Goal: Find specific page/section: Find specific page/section

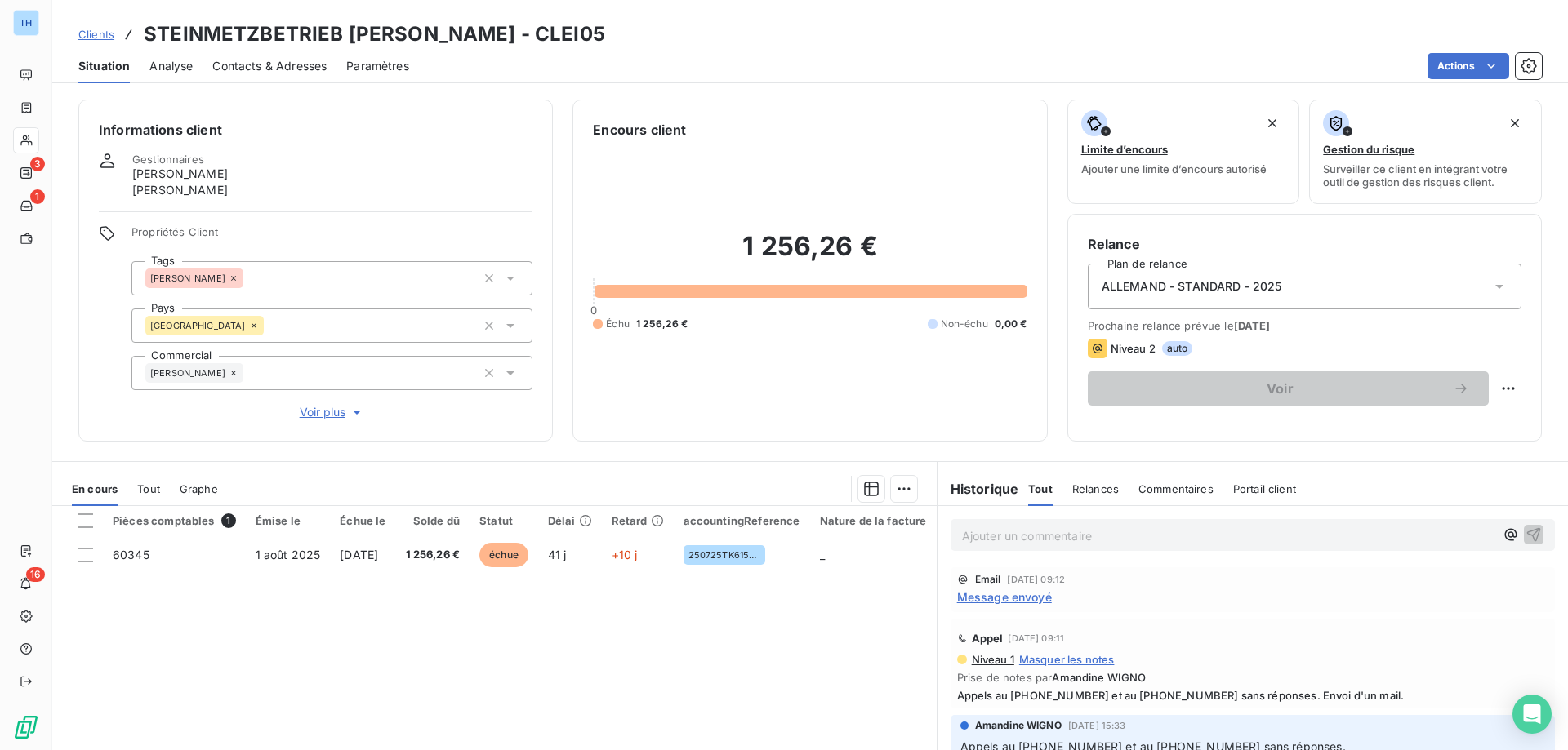
scroll to position [1224, 0]
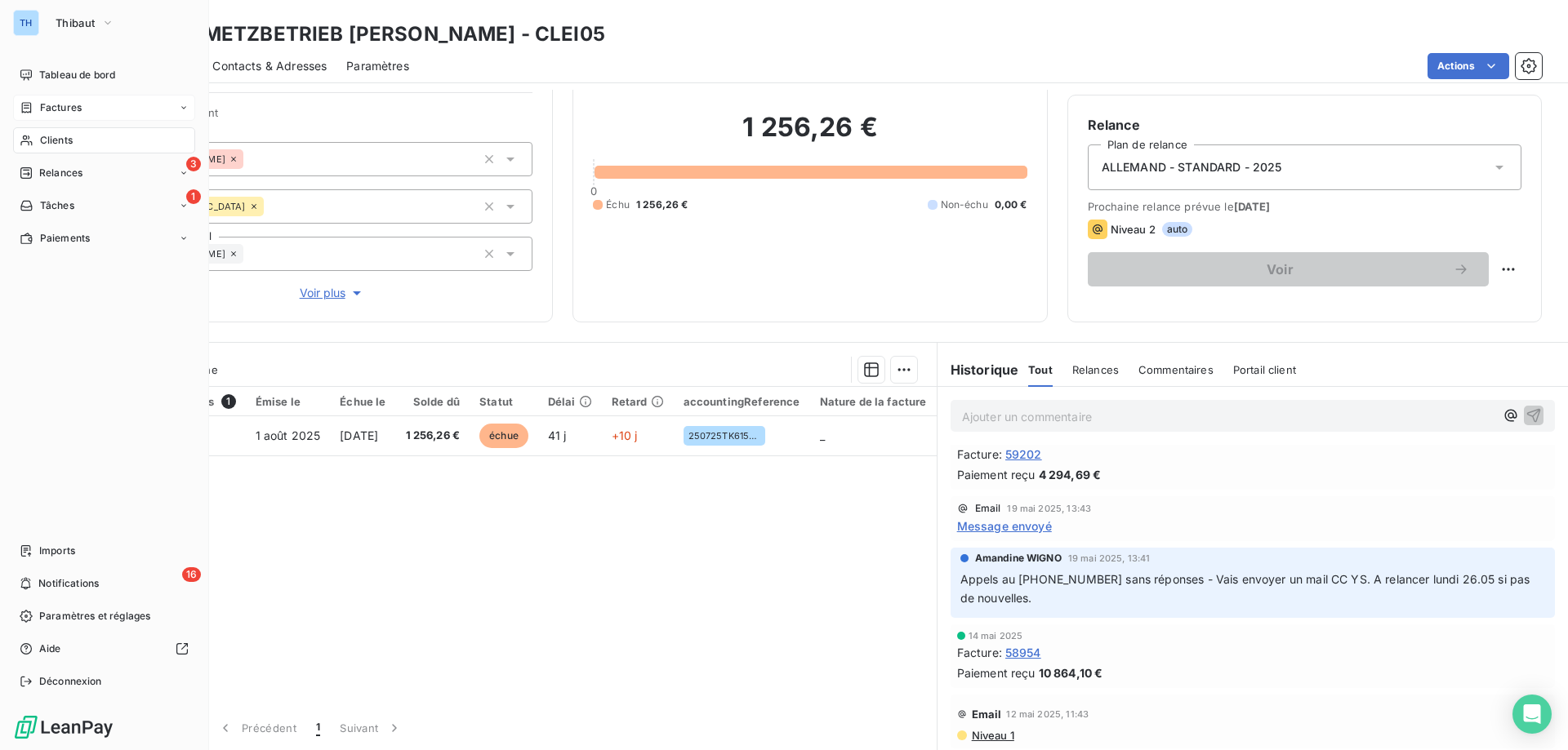
click at [37, 105] on div "Factures" at bounding box center [51, 107] width 62 height 15
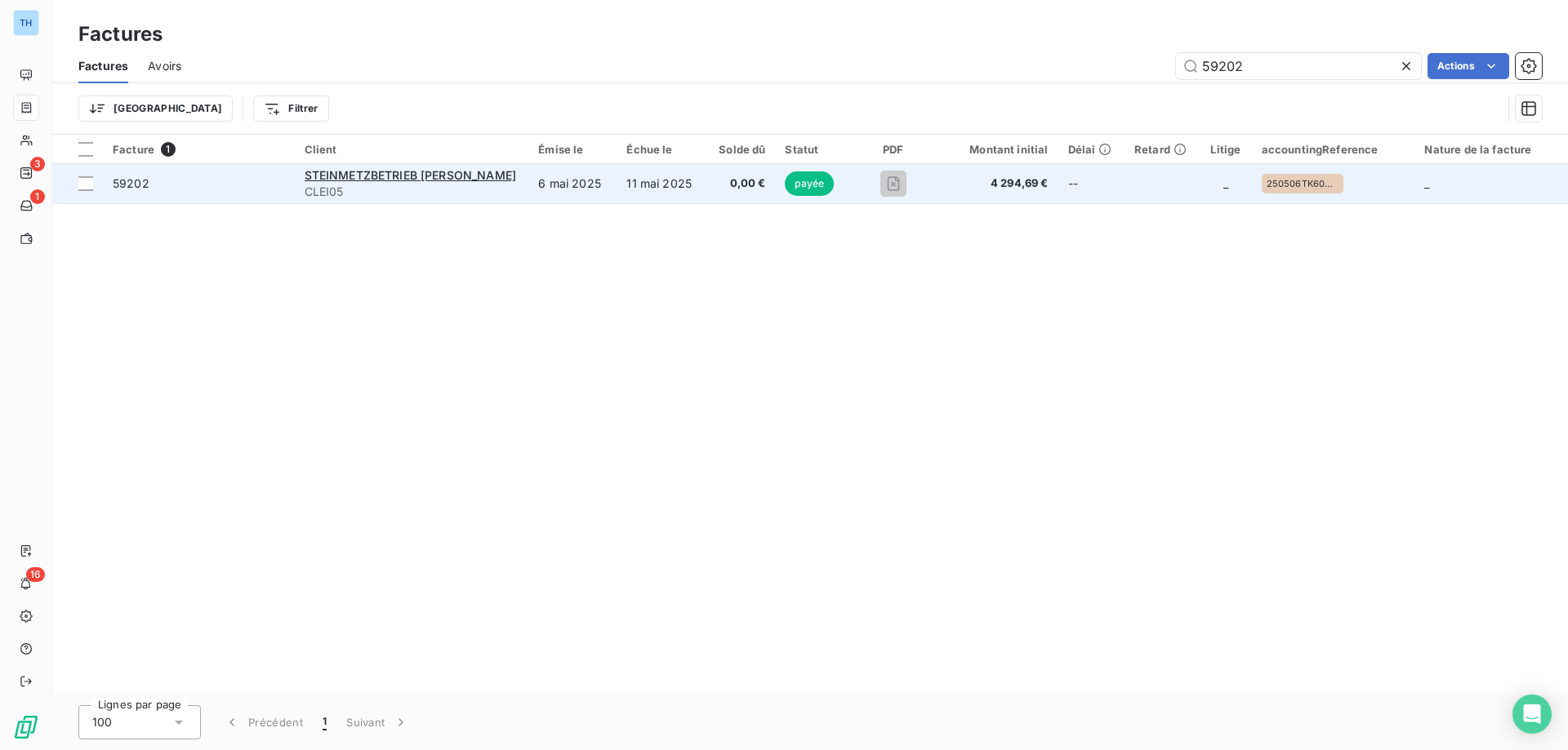
click at [632, 184] on td "11 mai 2025" at bounding box center [661, 183] width 89 height 39
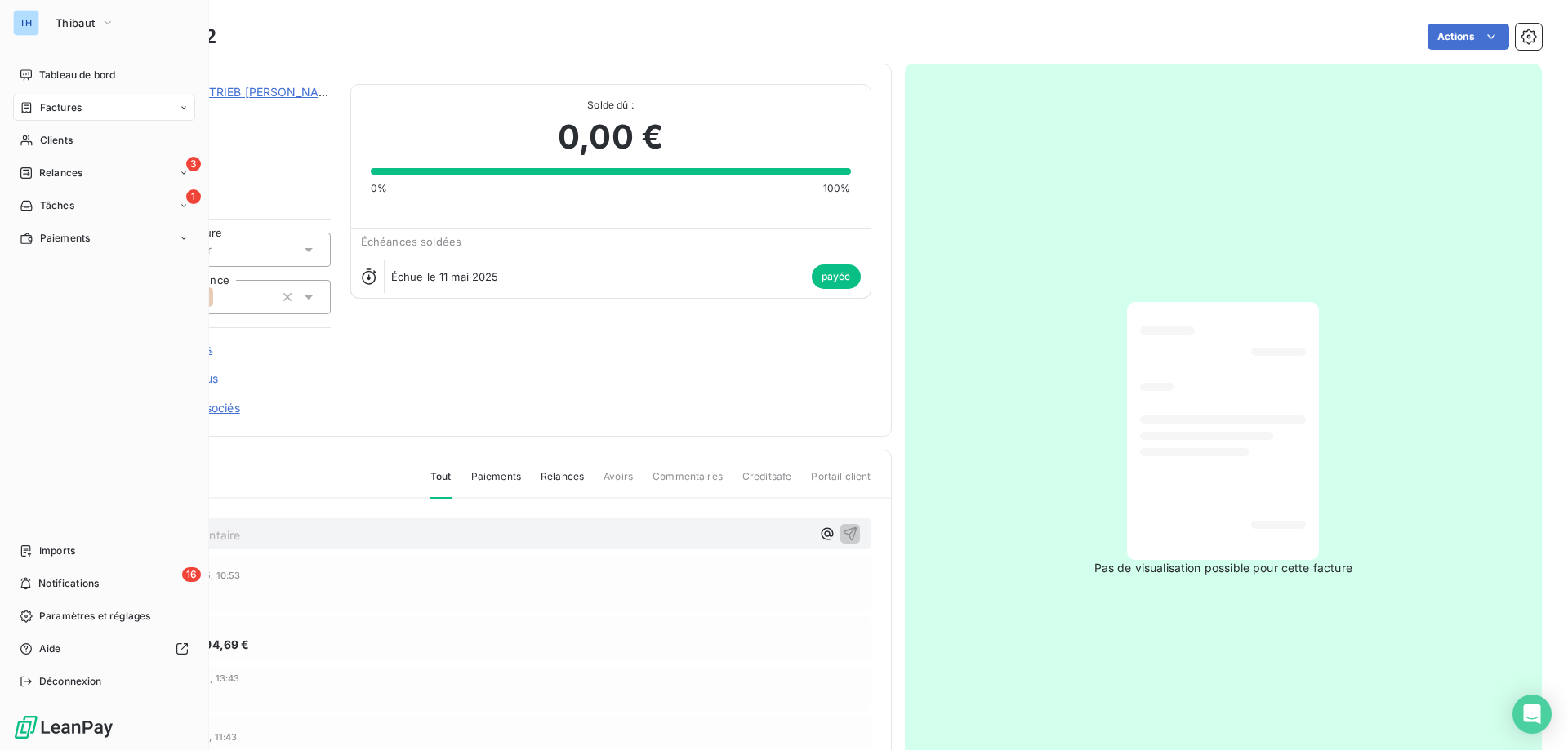
click at [29, 107] on icon at bounding box center [26, 107] width 14 height 13
click at [36, 101] on div "Factures" at bounding box center [51, 107] width 62 height 15
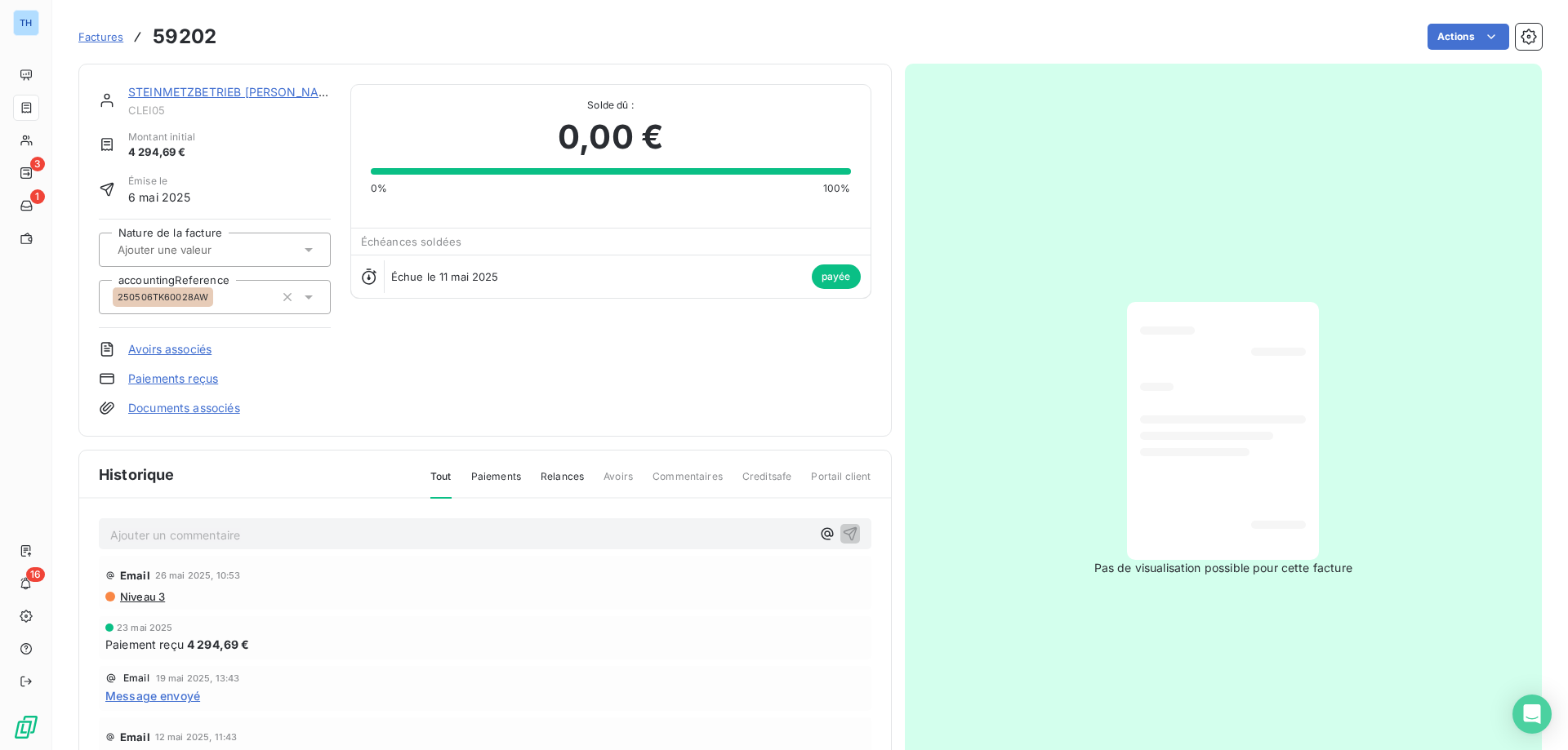
click at [398, 46] on div "Actions" at bounding box center [889, 36] width 1306 height 26
click at [90, 40] on span "Factures" at bounding box center [101, 36] width 45 height 13
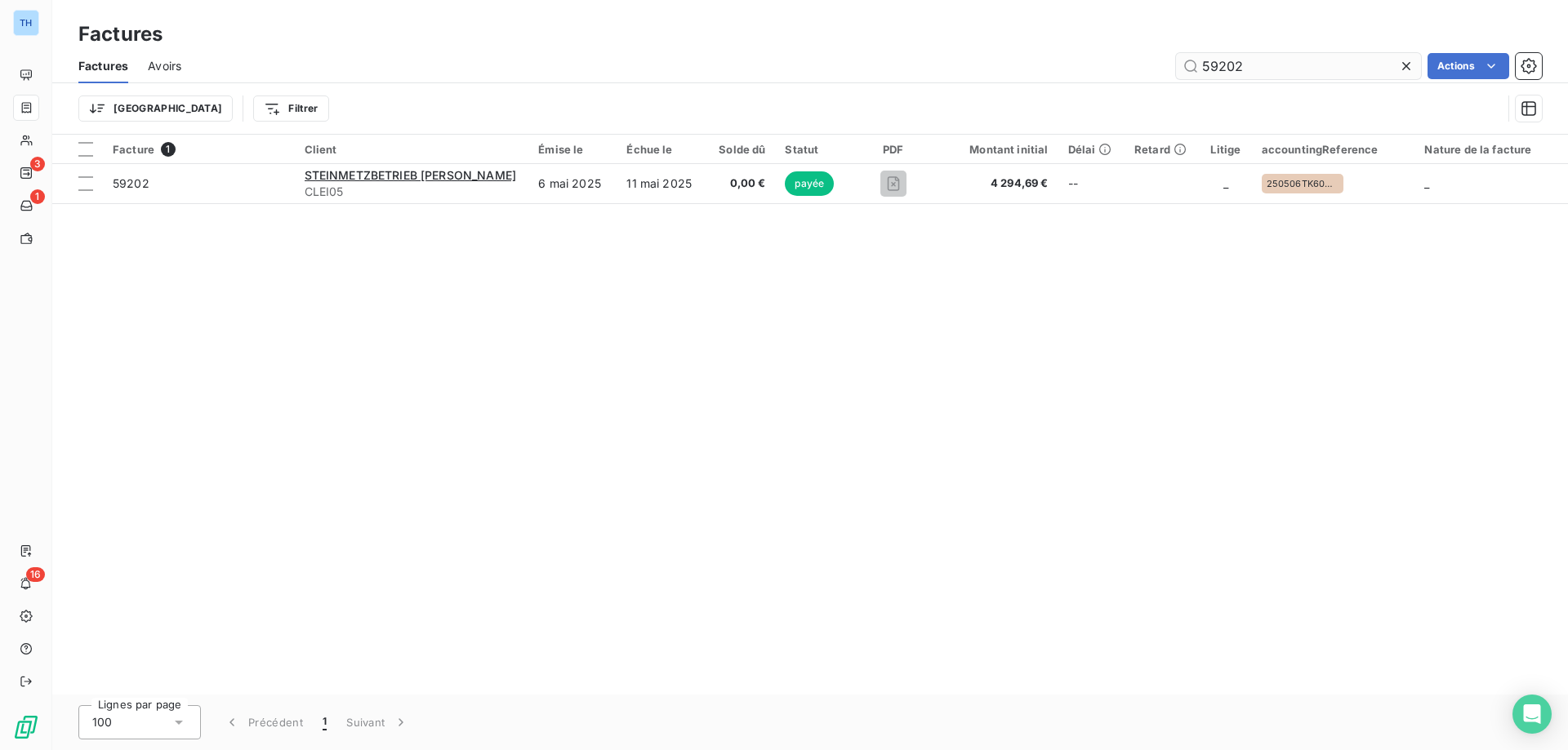
click at [1255, 67] on input "59202" at bounding box center [1298, 65] width 245 height 26
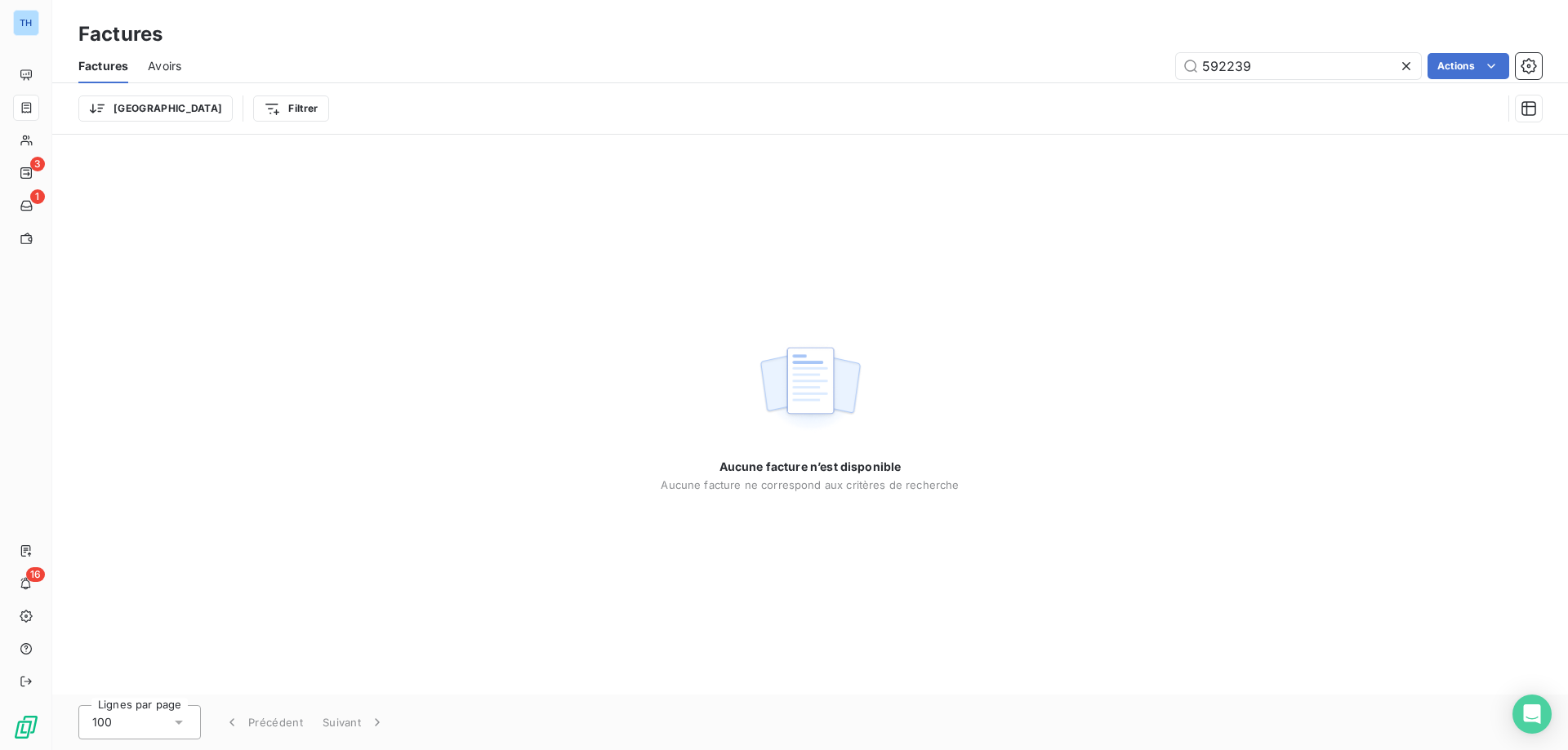
drag, startPoint x: 1233, startPoint y: 61, endPoint x: 1246, endPoint y: 82, distance: 24.7
click at [1233, 61] on input "592239" at bounding box center [1298, 65] width 245 height 26
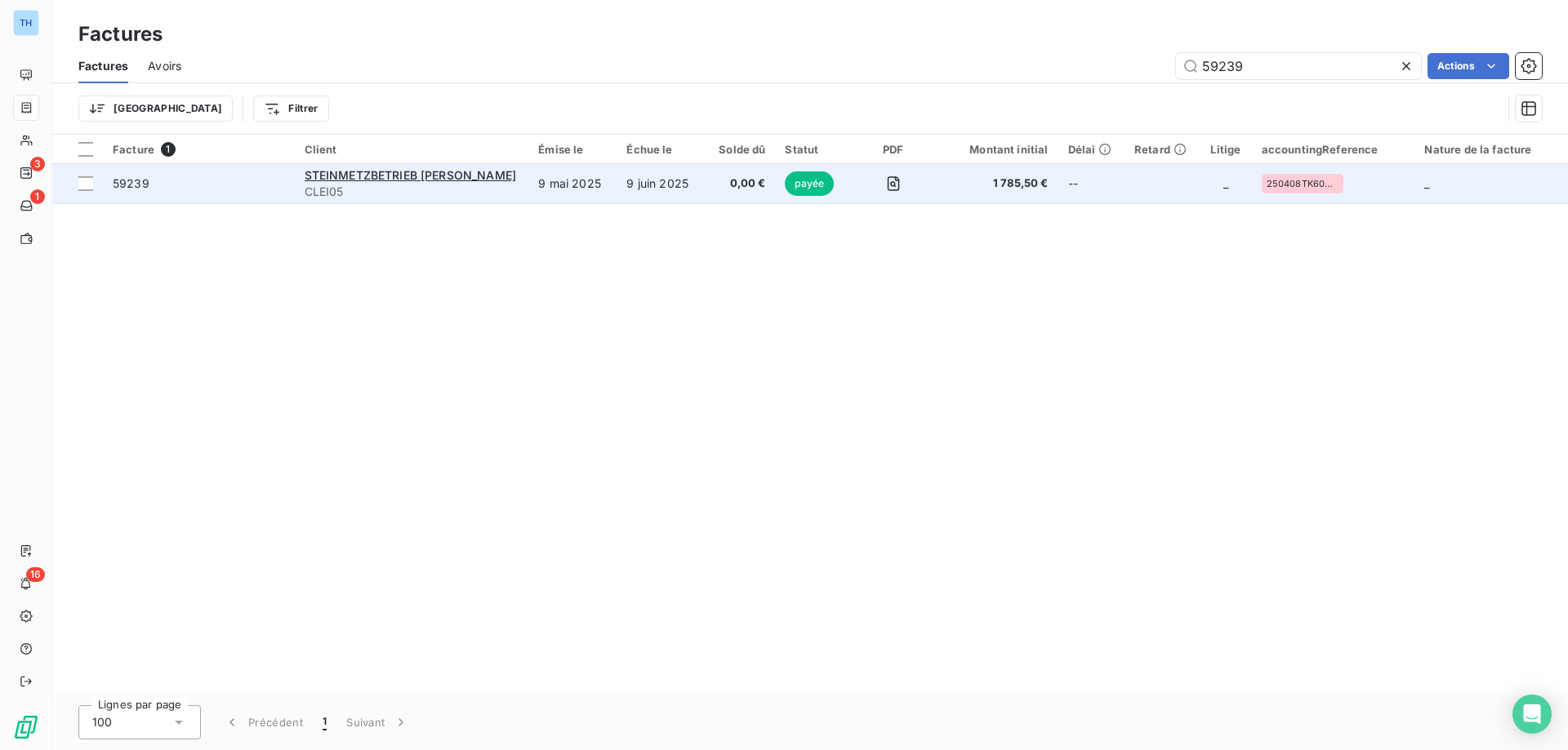
type input "59239"
click at [638, 190] on td "9 juin 2025" at bounding box center [661, 183] width 89 height 39
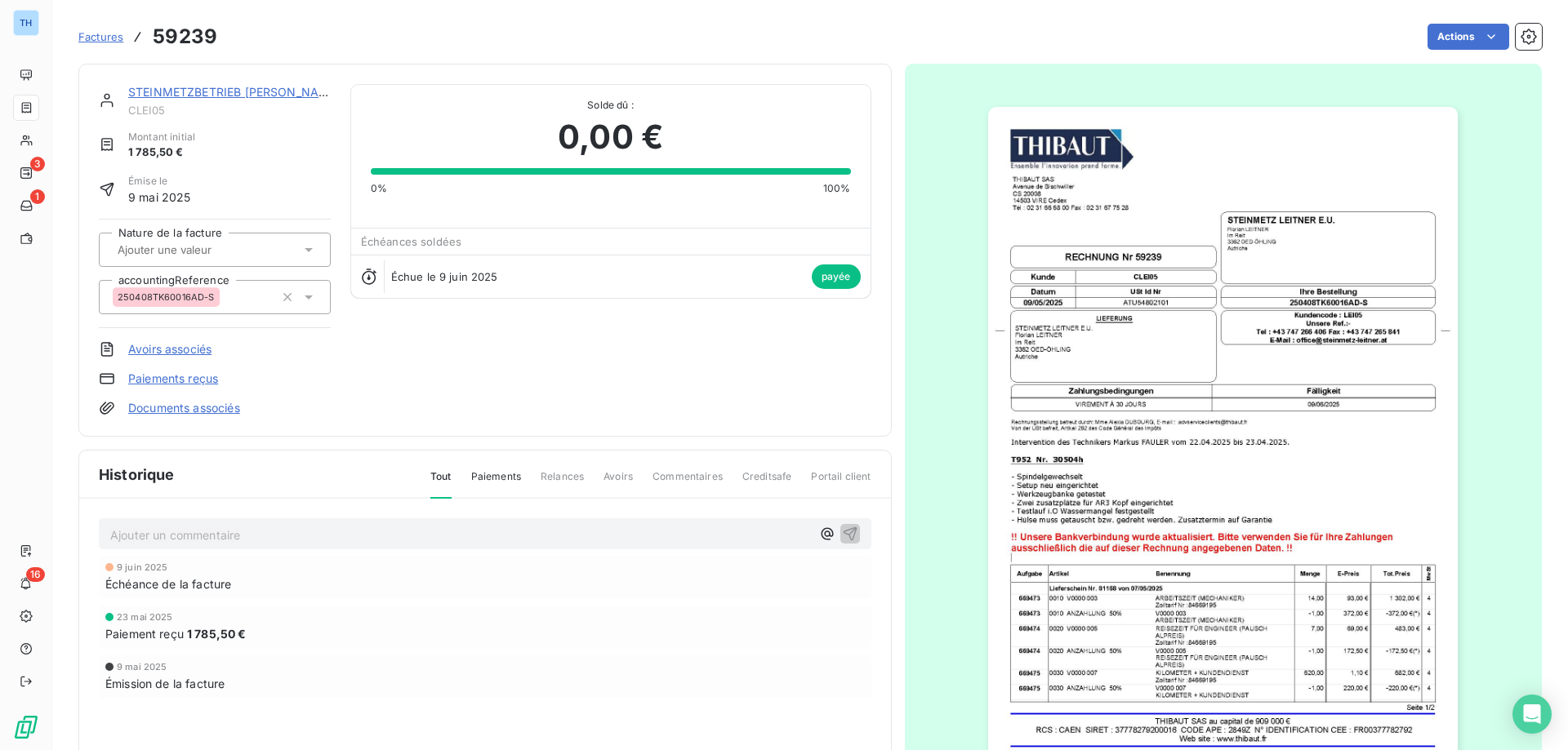
click at [1064, 223] on img "button" at bounding box center [1223, 439] width 469 height 664
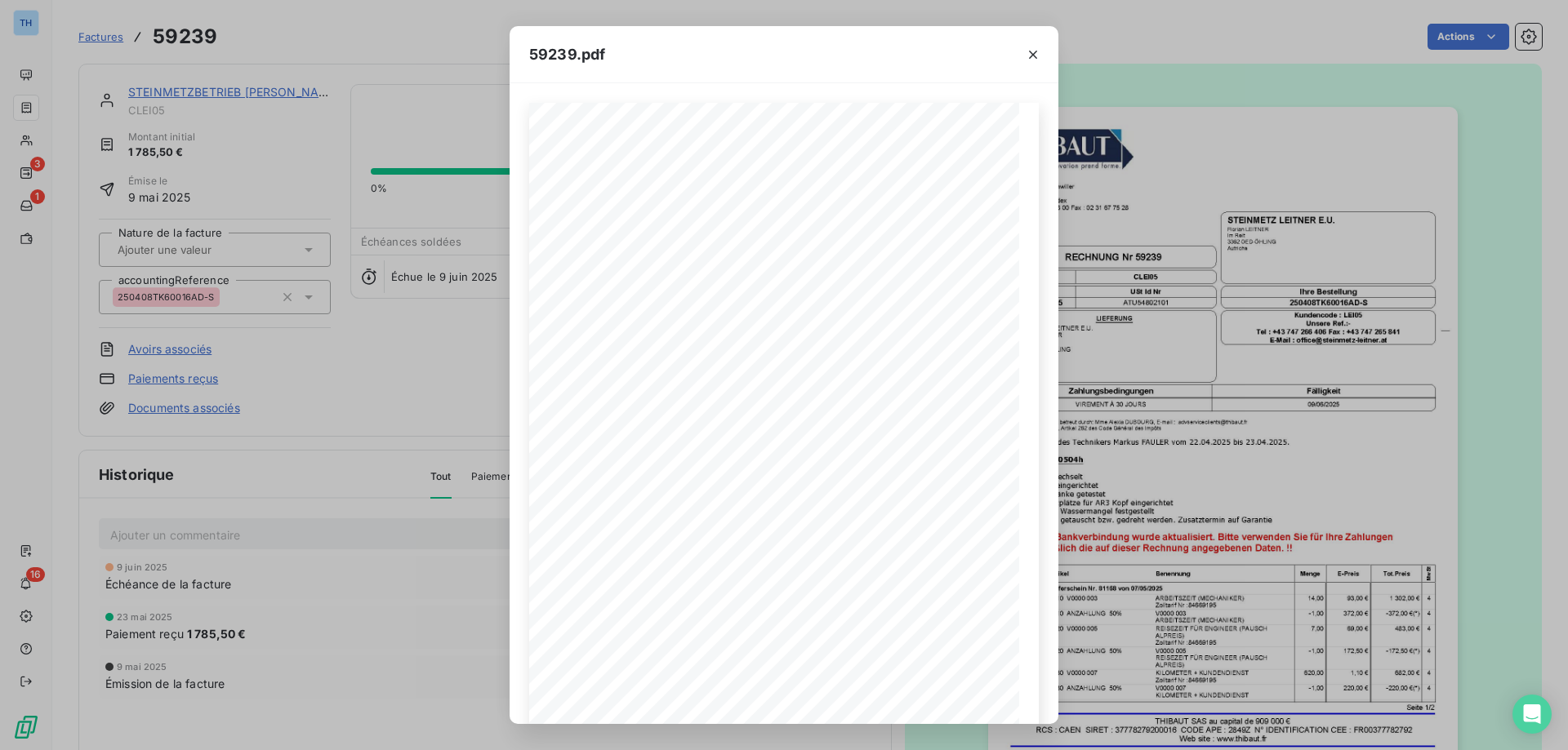
drag, startPoint x: 1033, startPoint y: 53, endPoint x: 583, endPoint y: 100, distance: 452.4
click at [1033, 53] on icon "button" at bounding box center [1032, 55] width 17 height 17
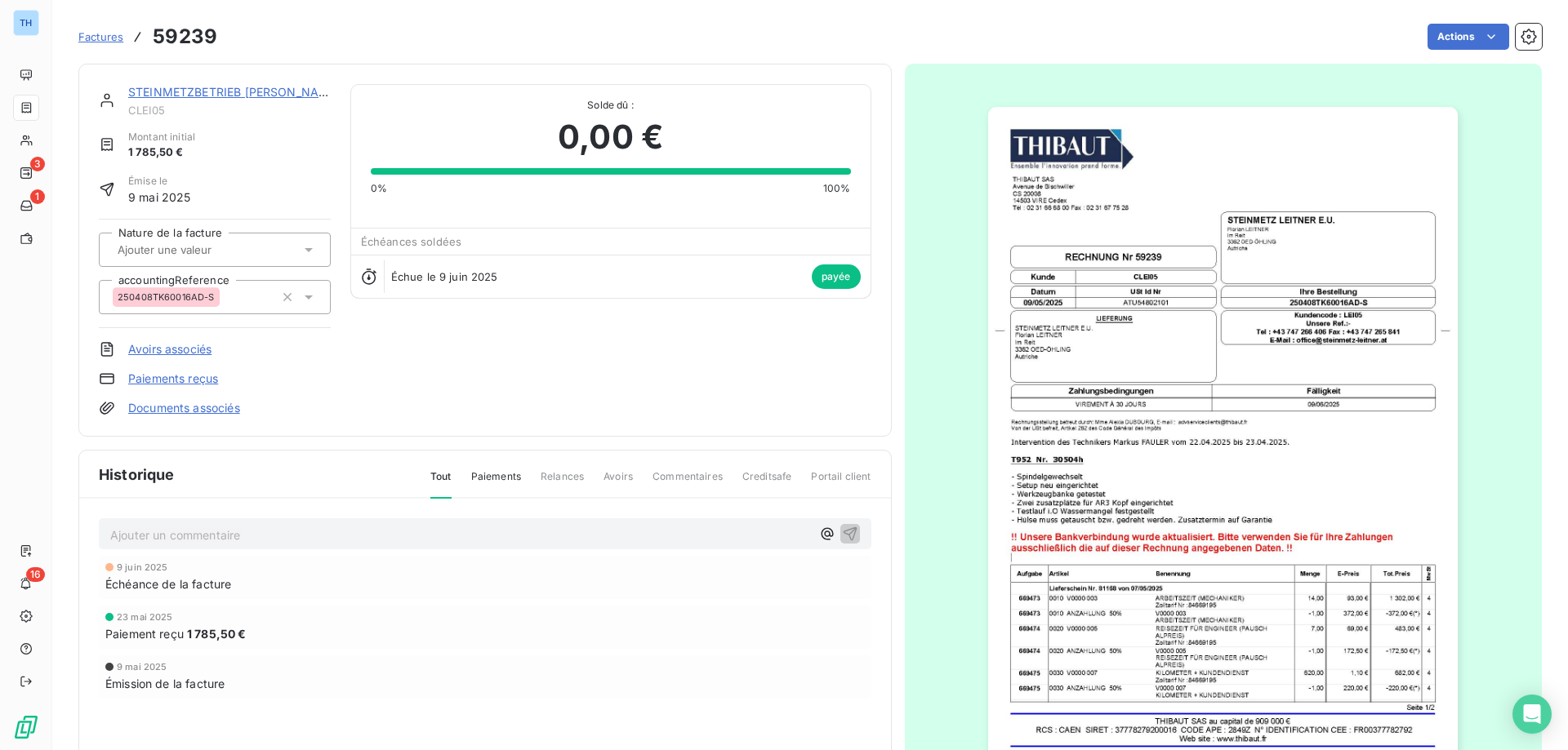
click at [98, 40] on span "Factures" at bounding box center [101, 36] width 45 height 13
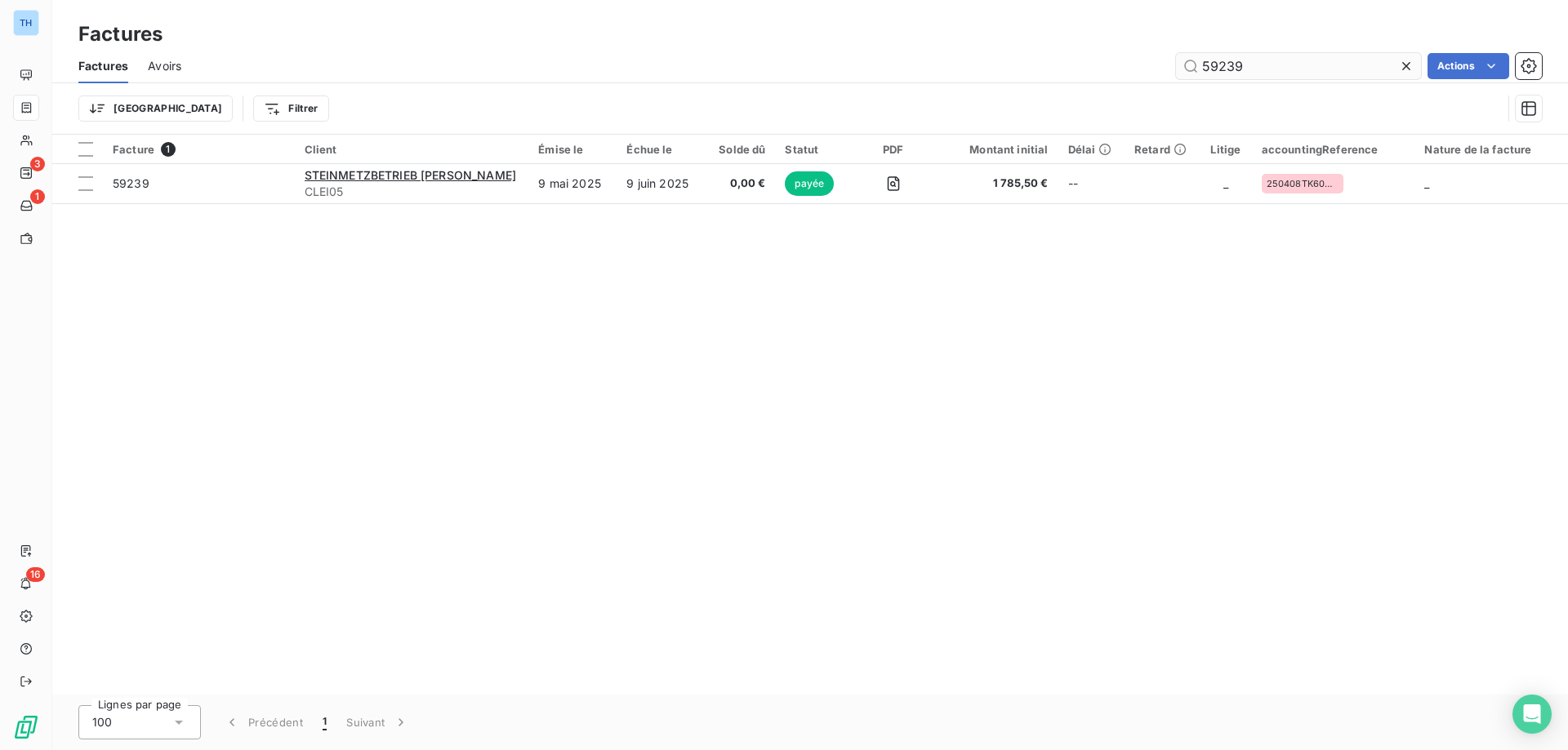
click at [1251, 65] on input "59239" at bounding box center [1298, 65] width 245 height 26
type input "59594"
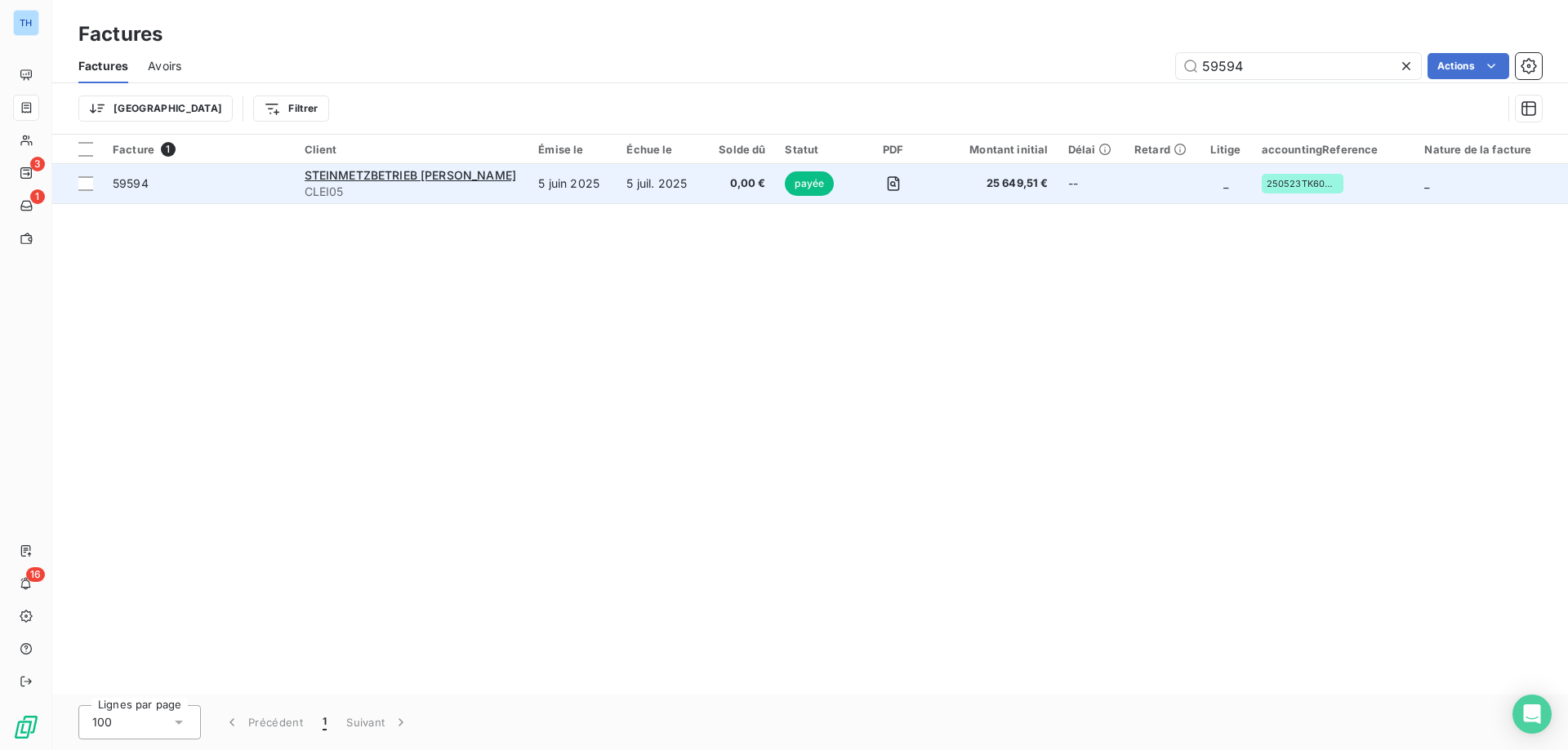
click at [650, 184] on td "5 juil. 2025" at bounding box center [661, 183] width 89 height 39
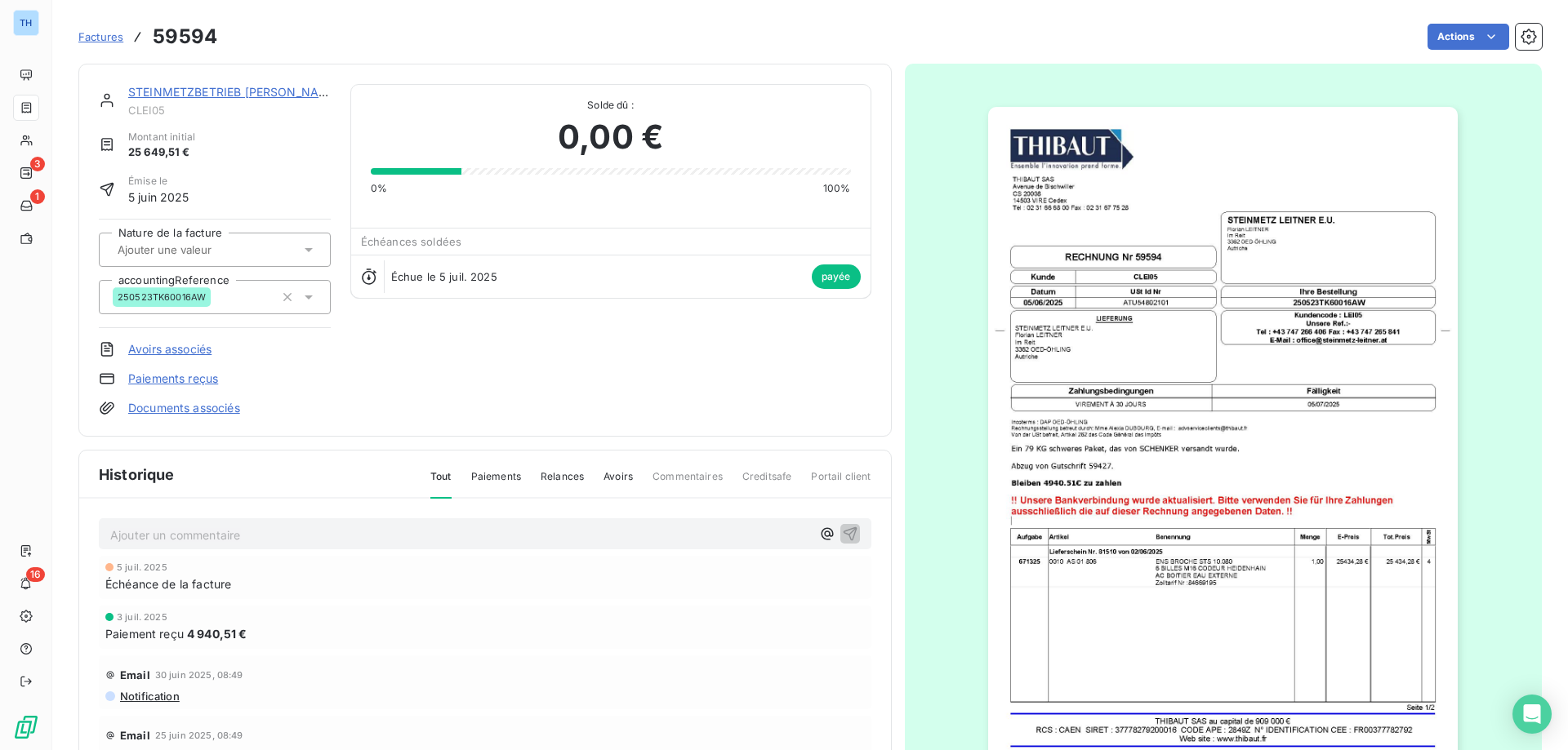
click at [1210, 235] on img "button" at bounding box center [1223, 439] width 469 height 664
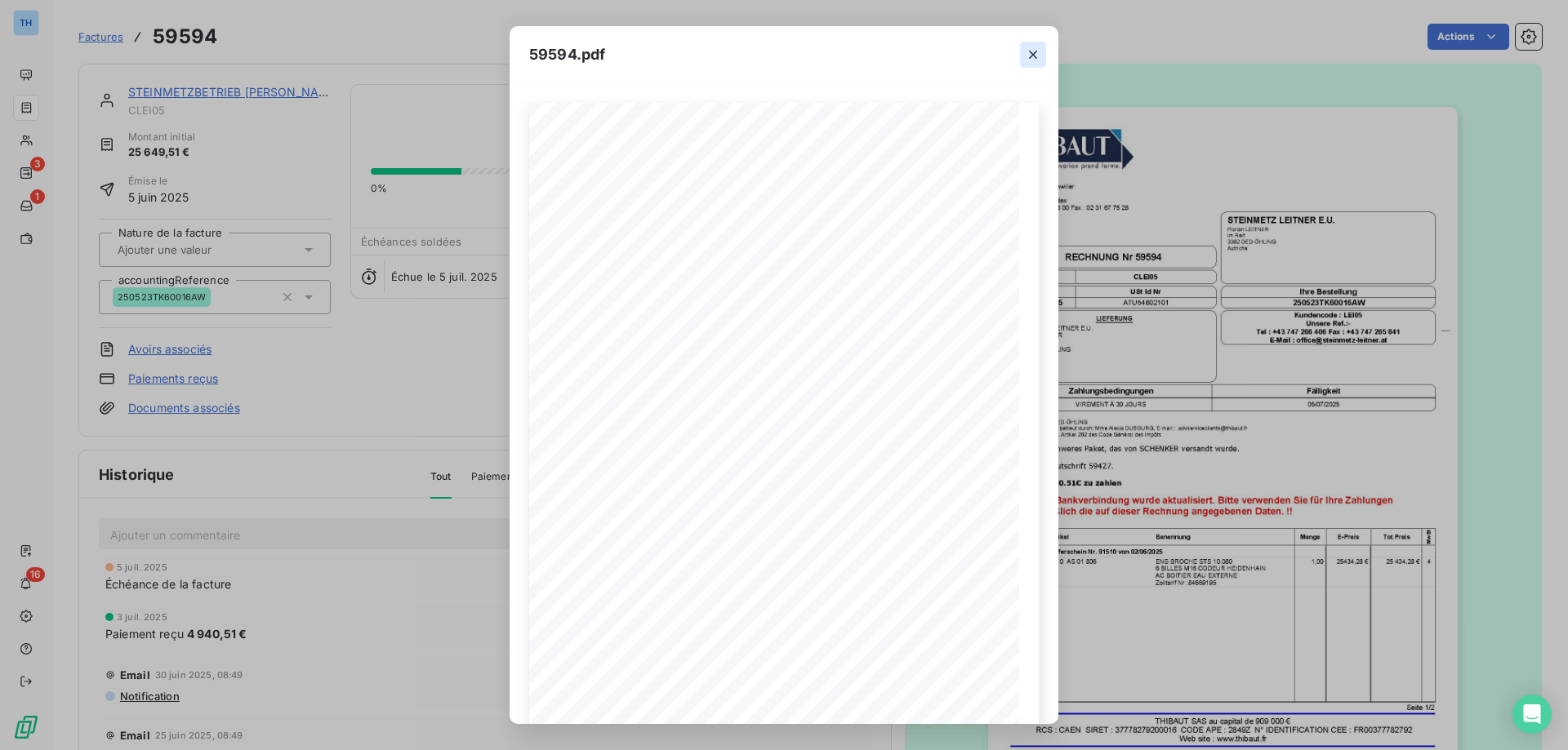
click at [1039, 52] on icon "button" at bounding box center [1032, 55] width 17 height 17
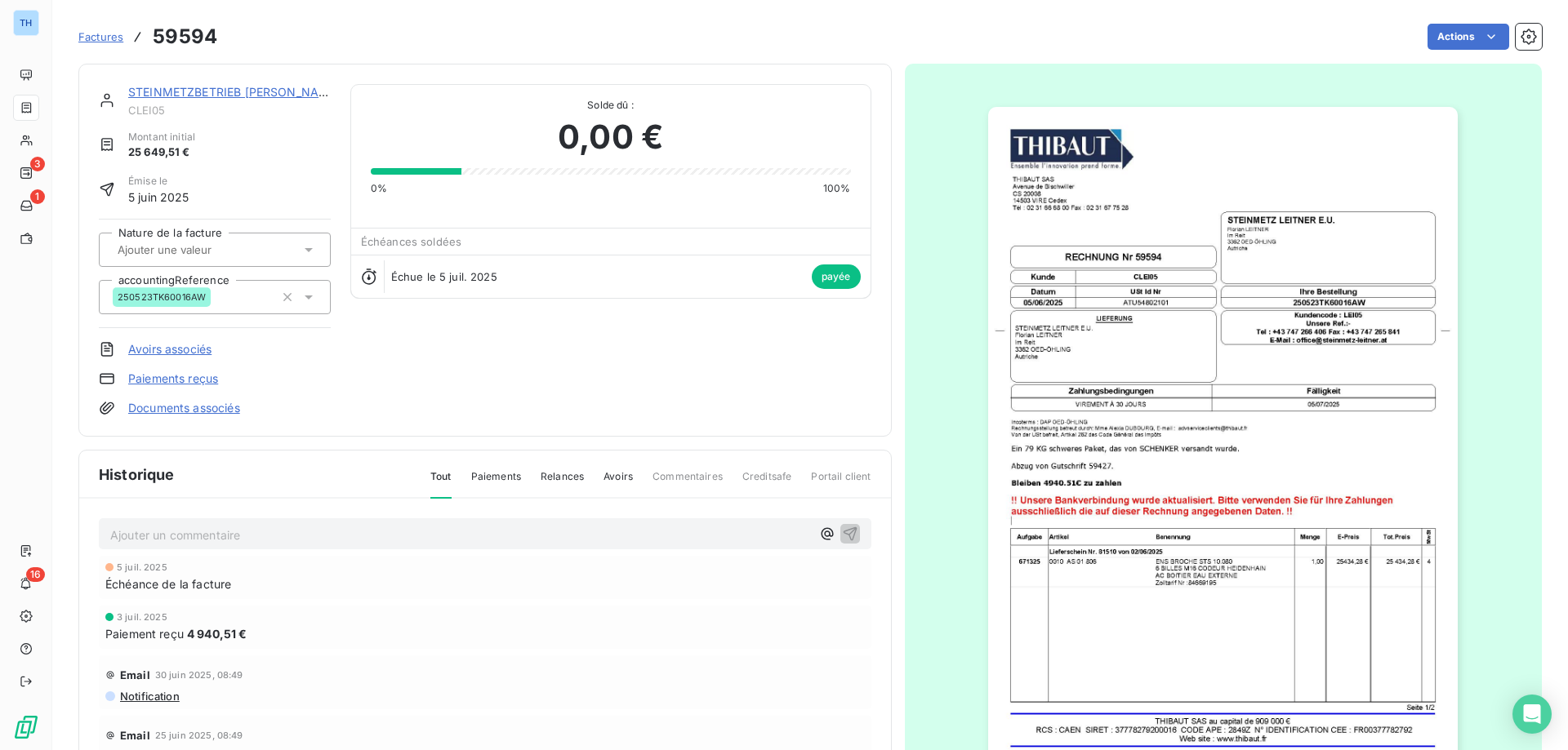
click at [180, 92] on link "STEINMETZBETRIEB [PERSON_NAME]" at bounding box center [234, 92] width 213 height 14
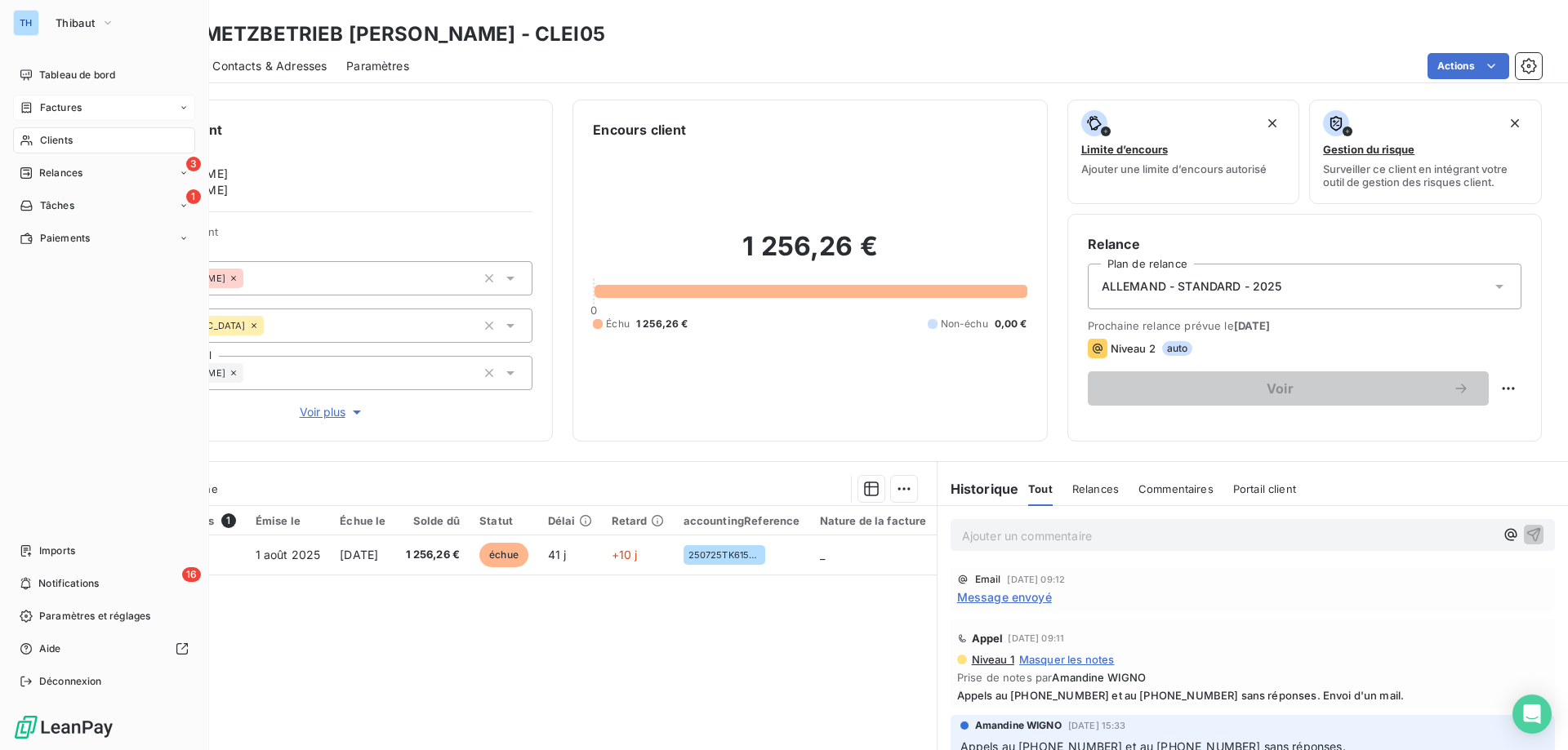
drag, startPoint x: 25, startPoint y: 107, endPoint x: 70, endPoint y: 103, distance: 45.2
click at [26, 106] on icon at bounding box center [26, 107] width 14 height 13
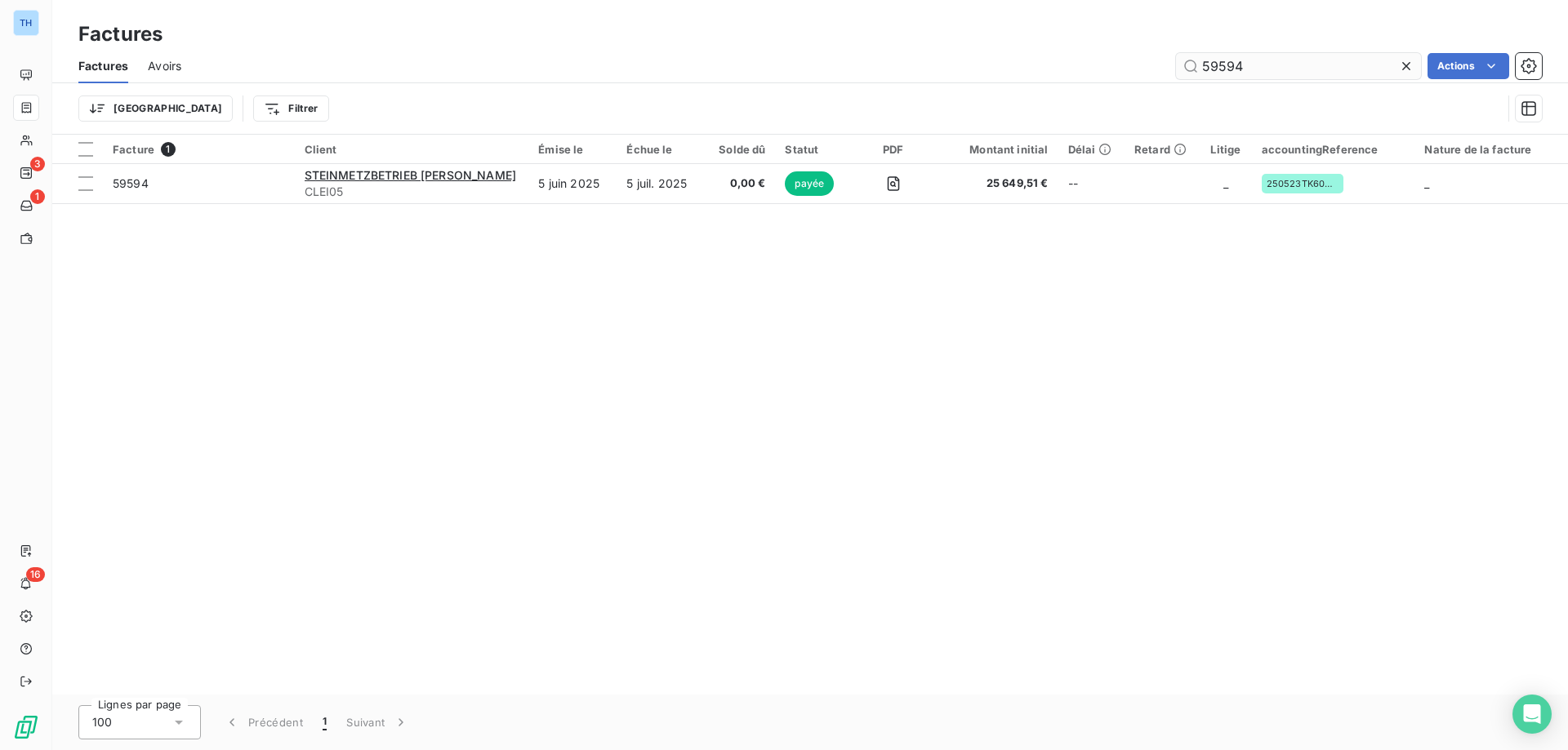
click at [1261, 67] on input "59594" at bounding box center [1298, 65] width 245 height 26
type input "59734"
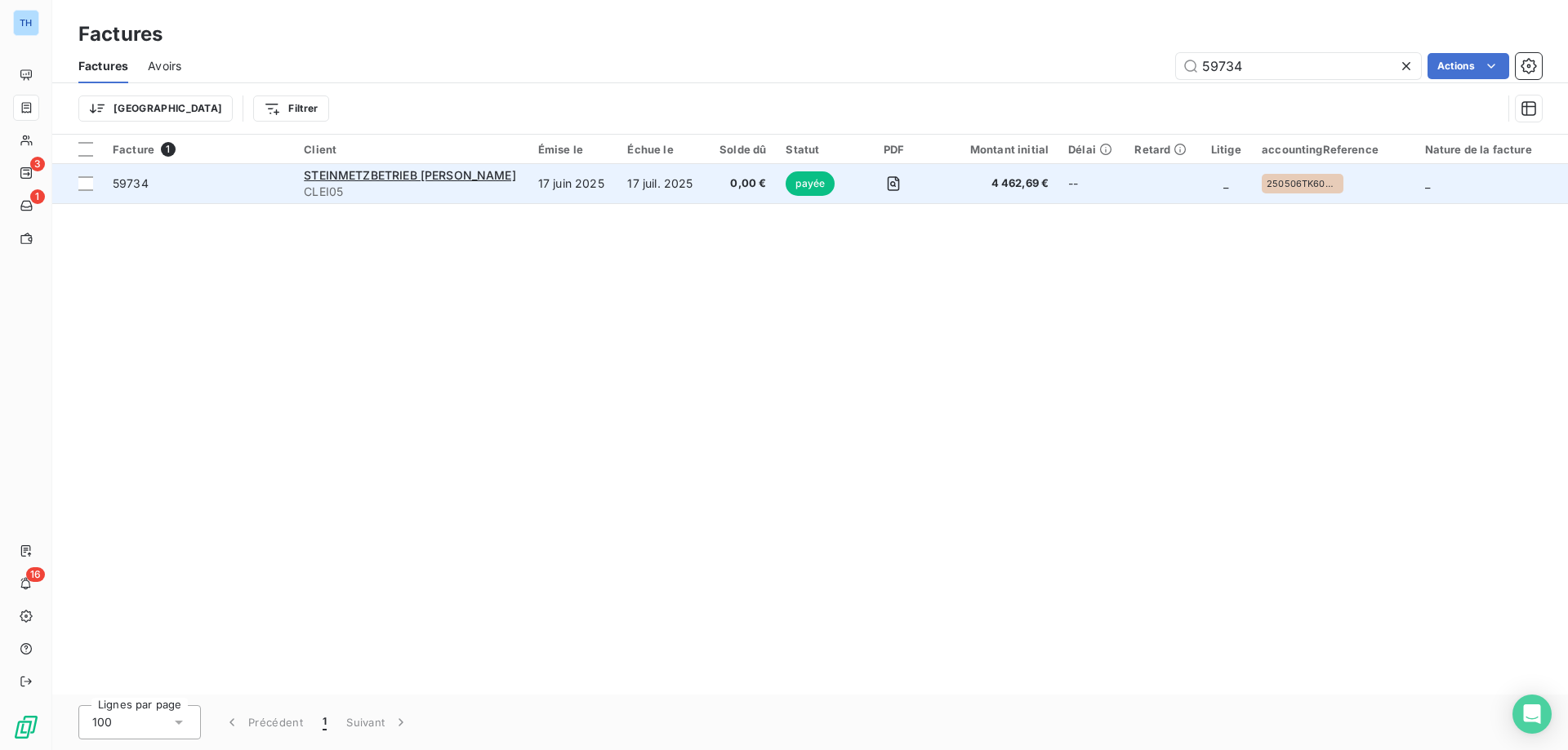
click at [609, 197] on td "17 juin 2025" at bounding box center [573, 183] width 90 height 39
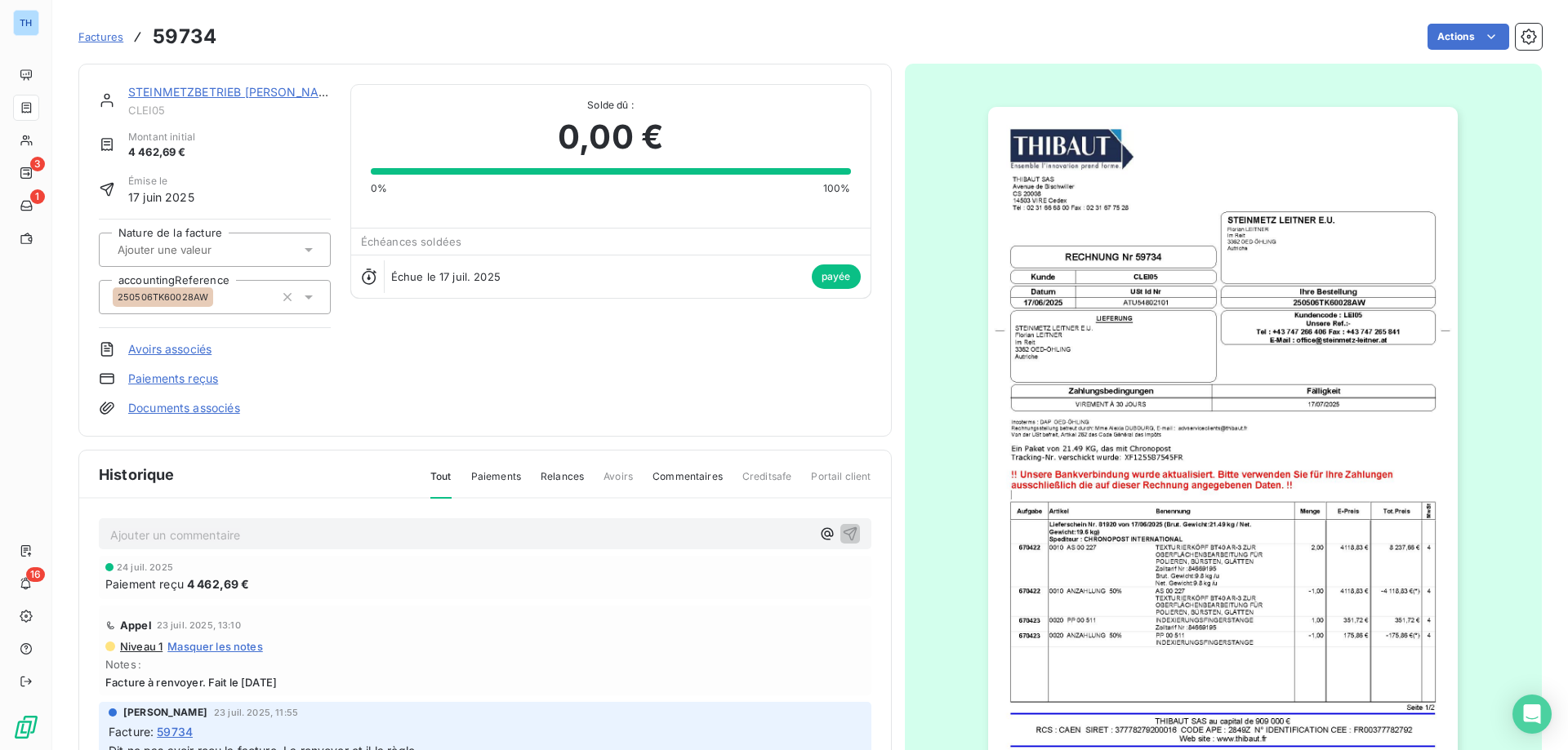
click at [97, 39] on span "Factures" at bounding box center [101, 36] width 45 height 13
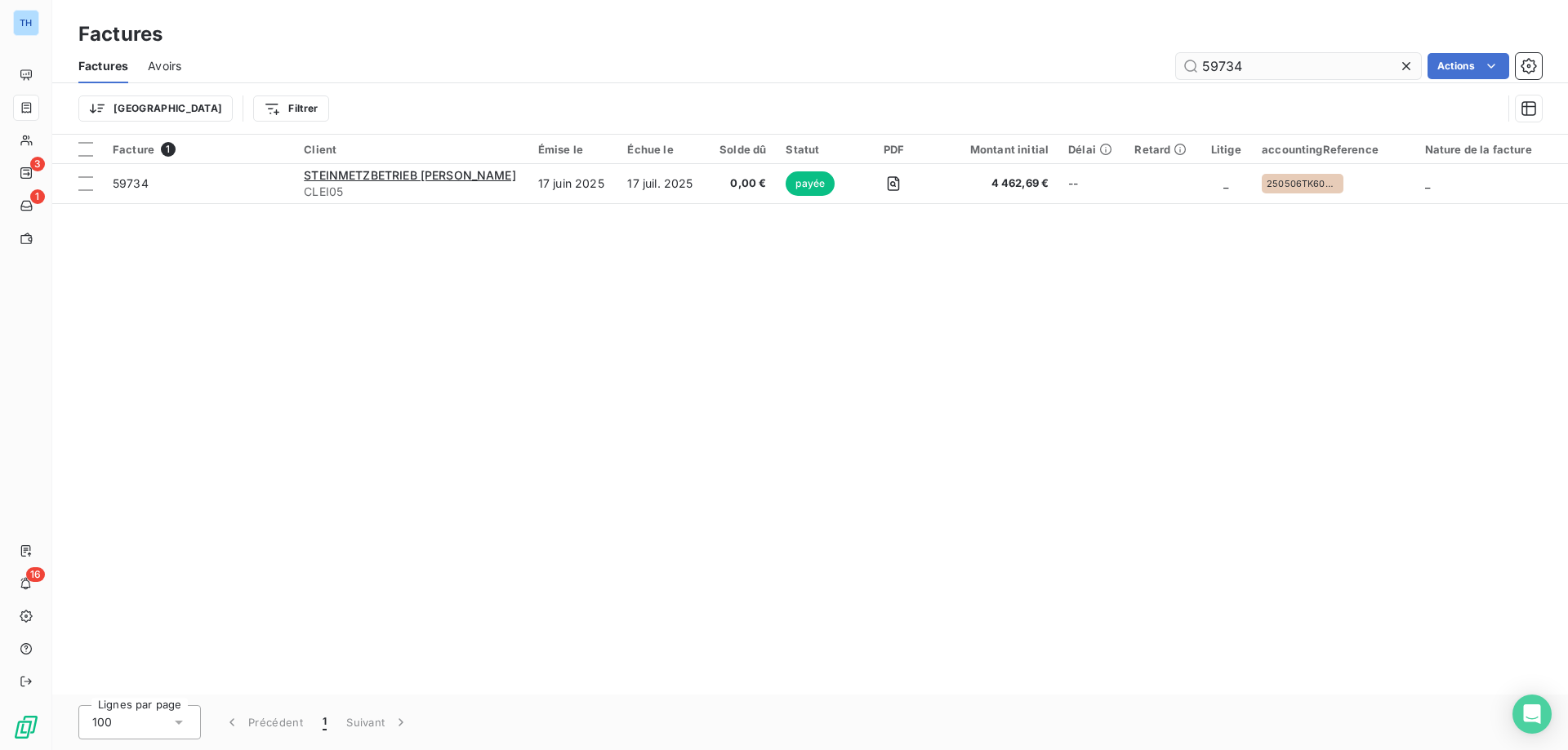
click at [1285, 62] on input "59734" at bounding box center [1298, 65] width 245 height 26
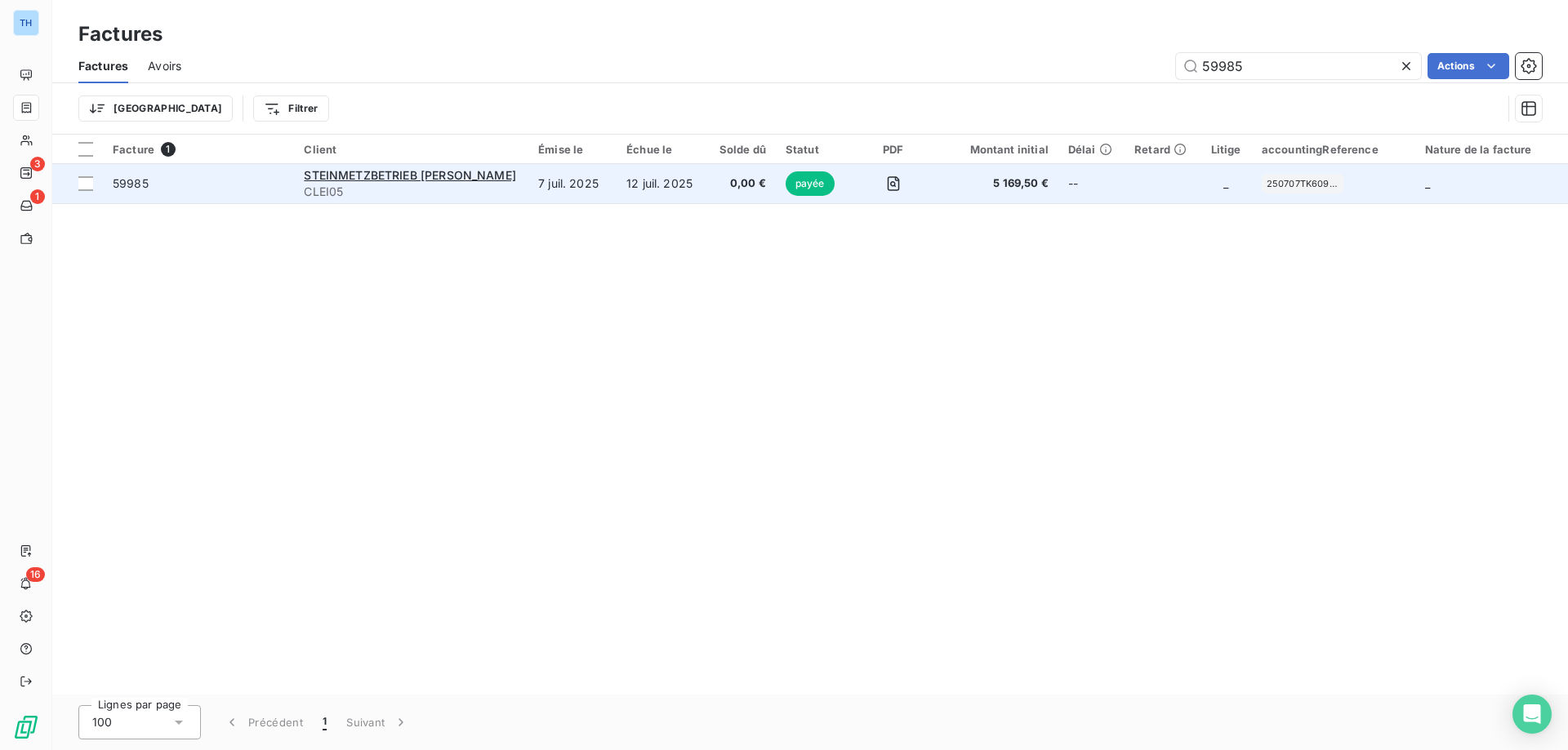
type input "59985"
click at [559, 185] on td "7 juil. 2025" at bounding box center [572, 183] width 88 height 39
